Goal: Information Seeking & Learning: Learn about a topic

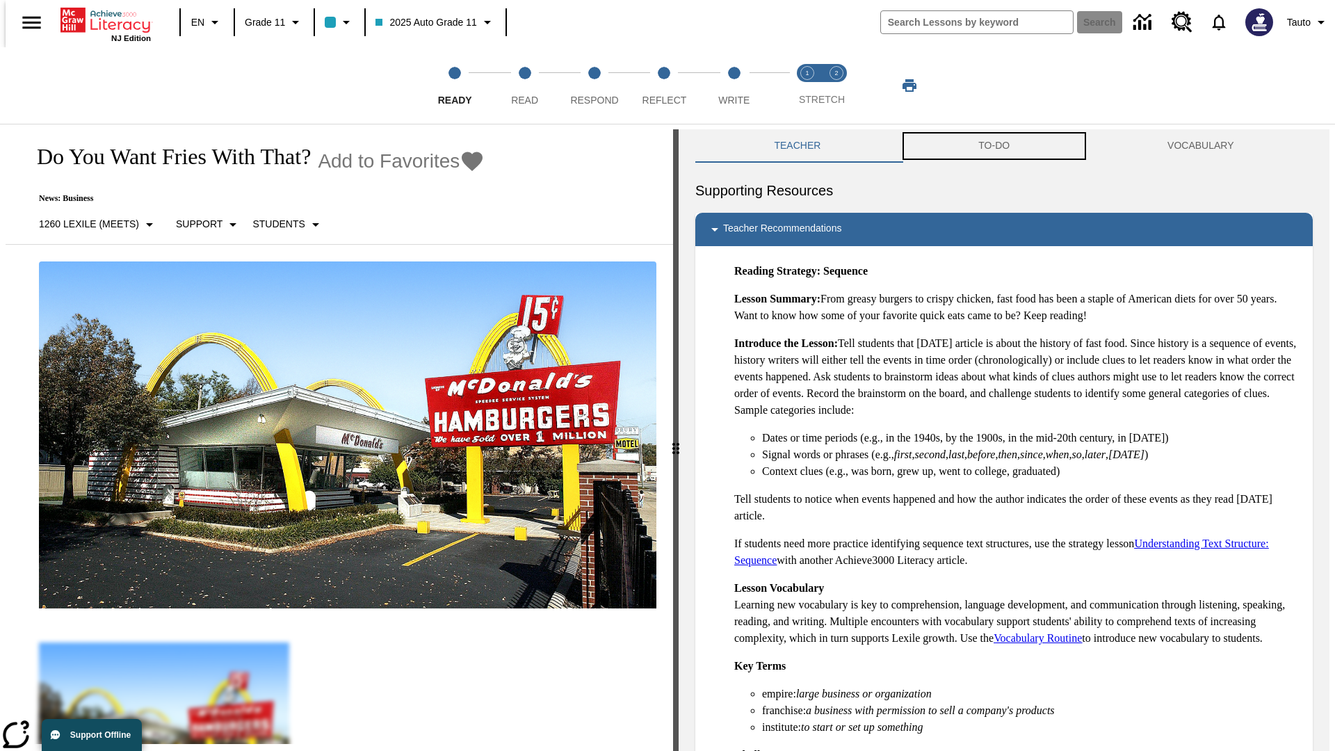
click at [994, 146] on button "TO-DO" at bounding box center [994, 145] width 189 height 33
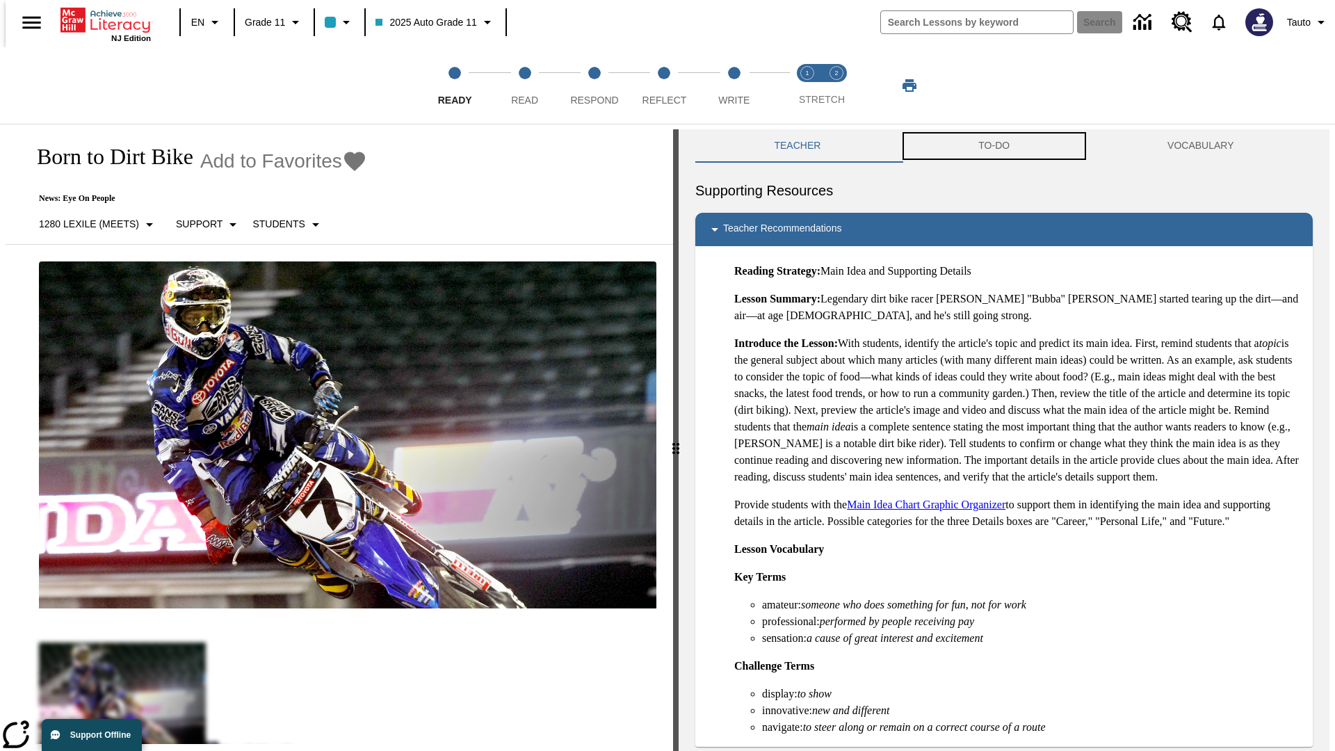
click at [994, 146] on button "TO-DO" at bounding box center [994, 145] width 189 height 33
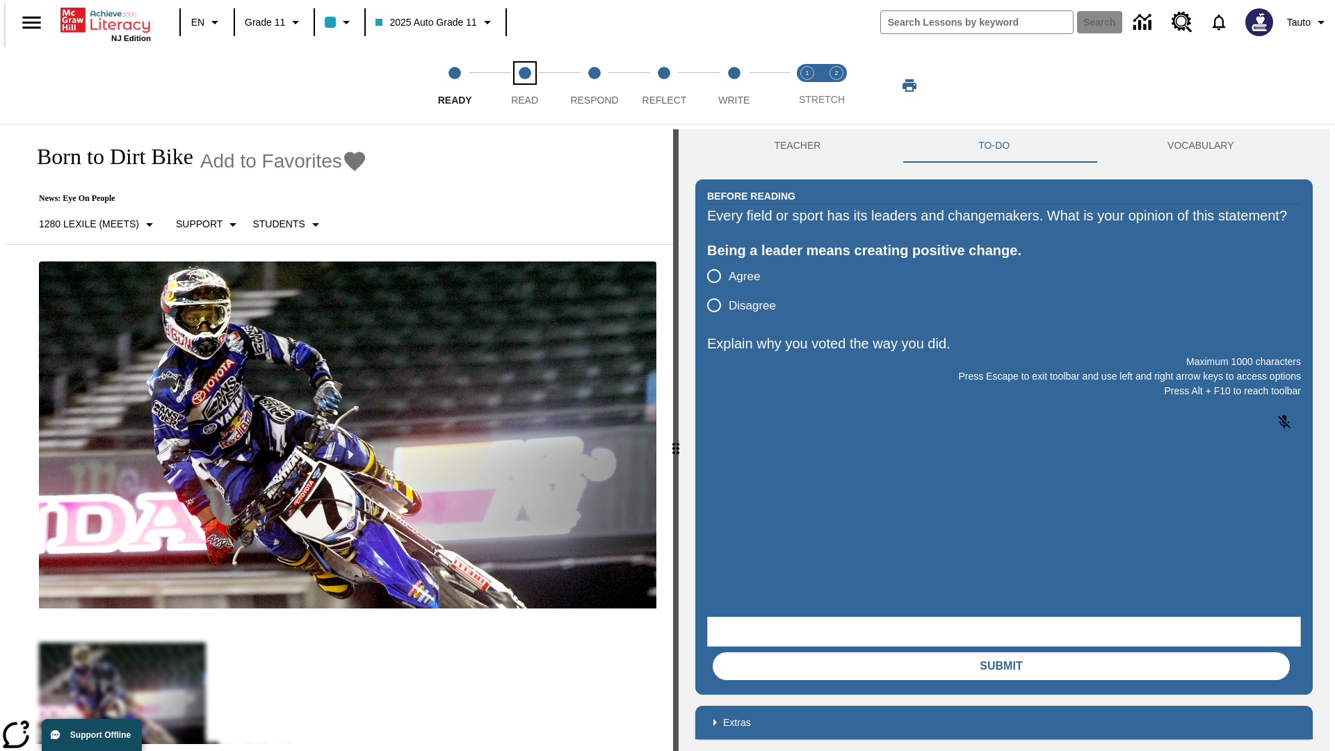
click at [524, 86] on span "Read" at bounding box center [524, 94] width 27 height 25
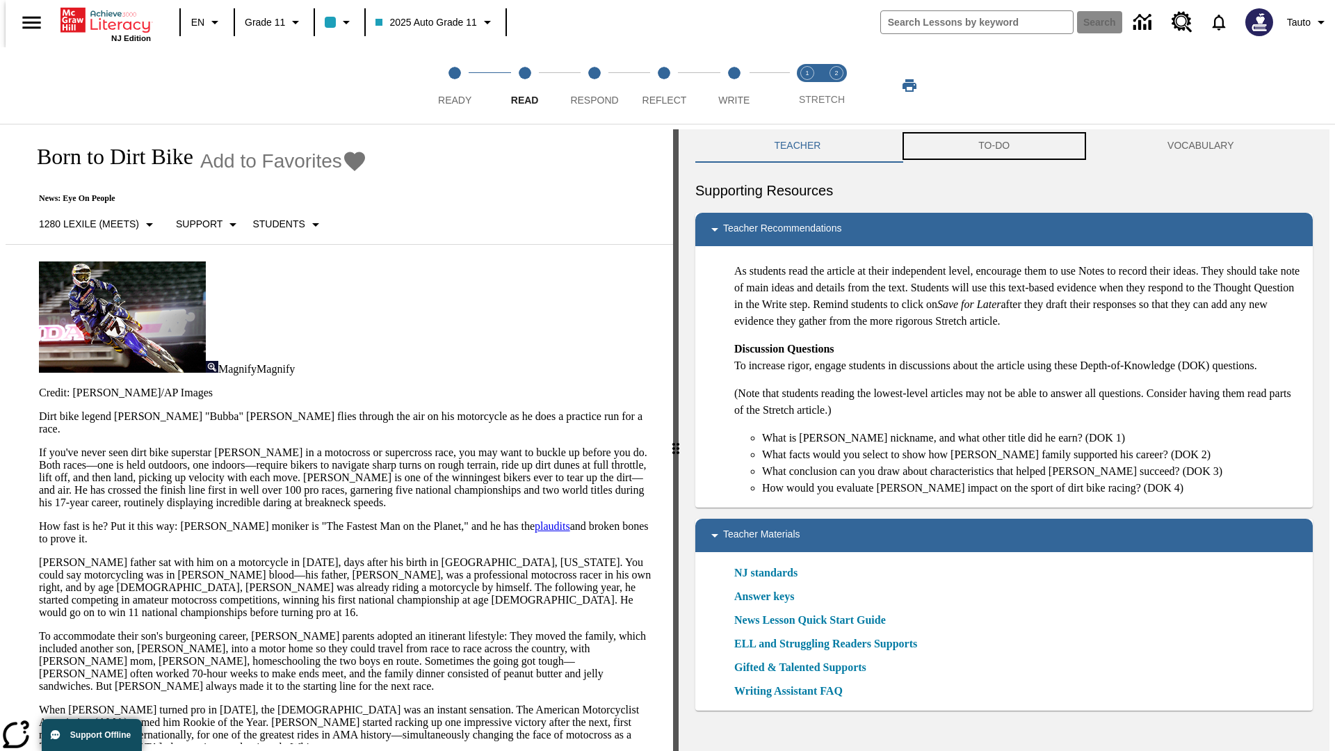
scroll to position [1, 0]
click at [994, 146] on button "TO-DO" at bounding box center [994, 145] width 189 height 33
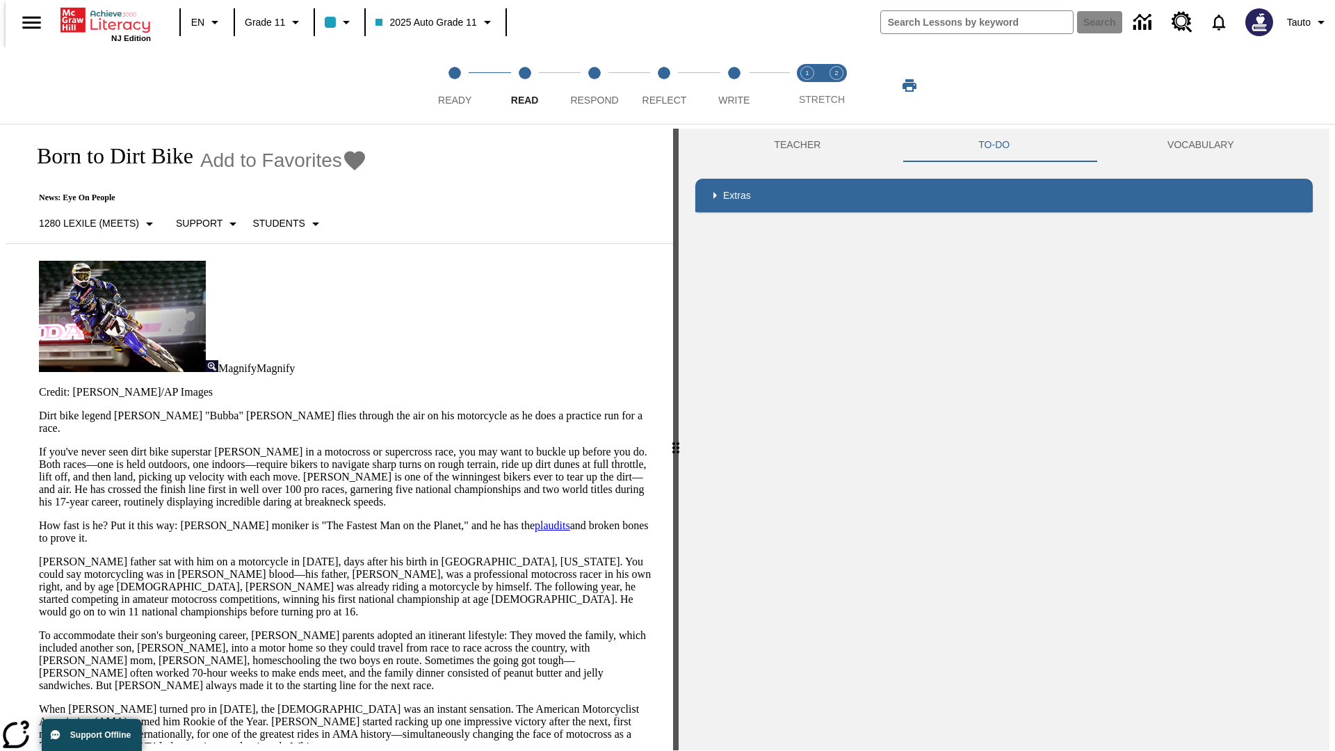
click at [39, 446] on p "If you've never seen dirt bike superstar [PERSON_NAME] in a motocross or superc…" at bounding box center [347, 477] width 617 height 63
